Goal: Transaction & Acquisition: Subscribe to service/newsletter

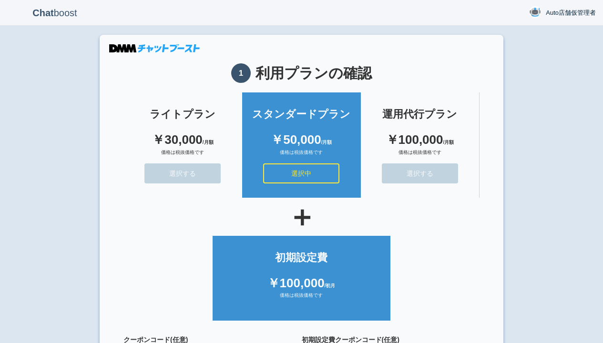
scroll to position [85, 0]
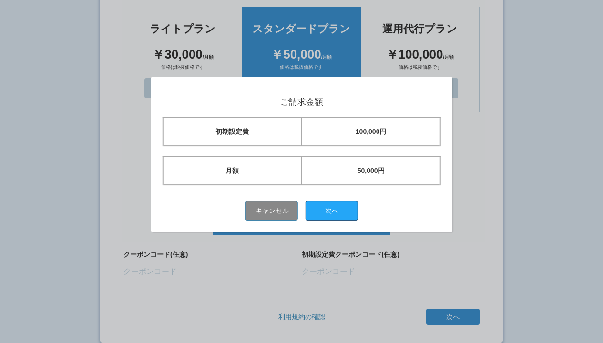
click at [335, 210] on button "次へ" at bounding box center [331, 211] width 52 height 20
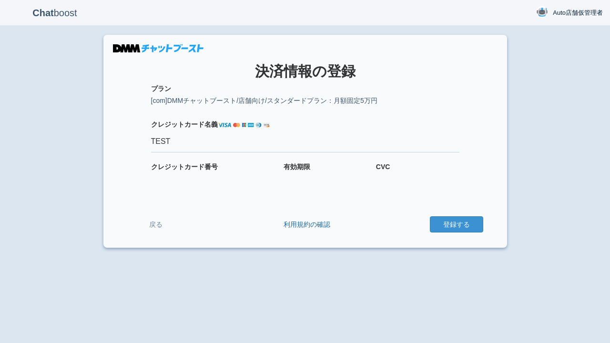
type input "TEST"
click at [456, 224] on button "登録する" at bounding box center [456, 224] width 53 height 16
